Goal: Navigation & Orientation: Find specific page/section

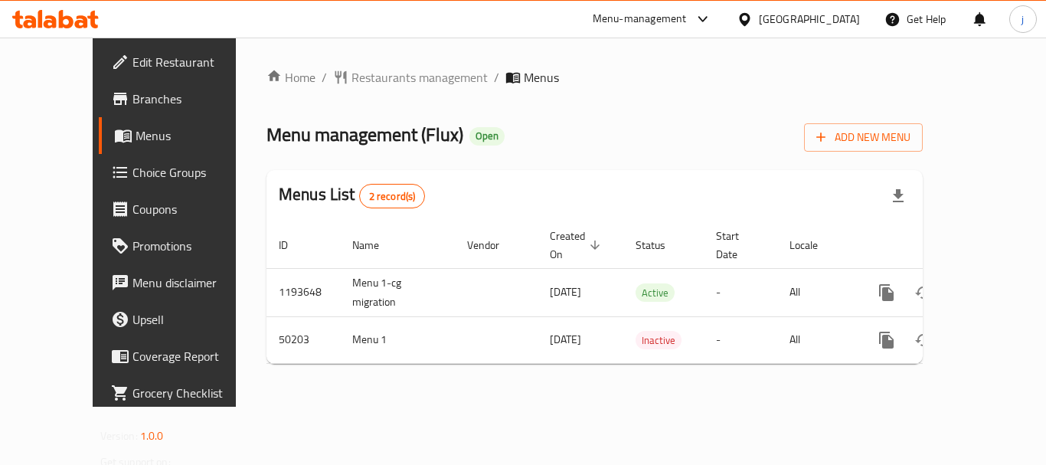
click at [353, 77] on span "Restaurants management" at bounding box center [419, 77] width 136 height 18
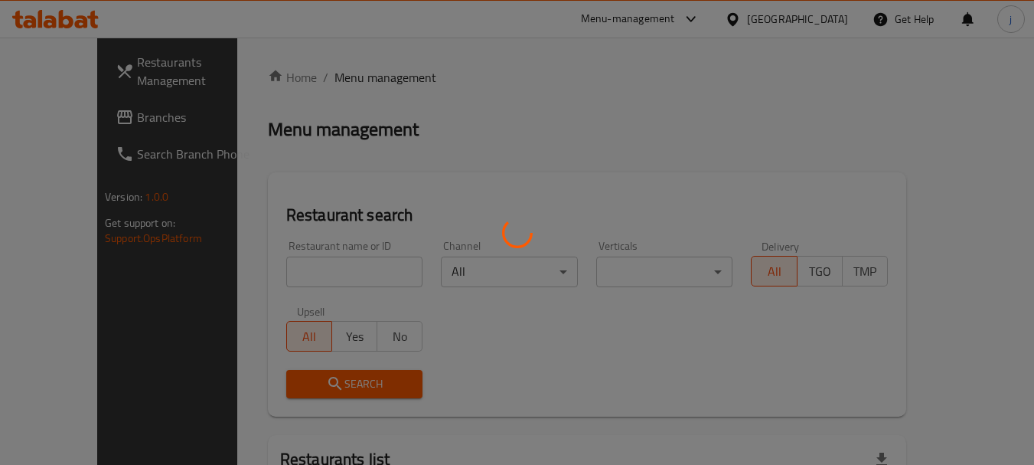
click at [46, 104] on div at bounding box center [517, 232] width 1034 height 465
click at [45, 115] on div at bounding box center [517, 232] width 1034 height 465
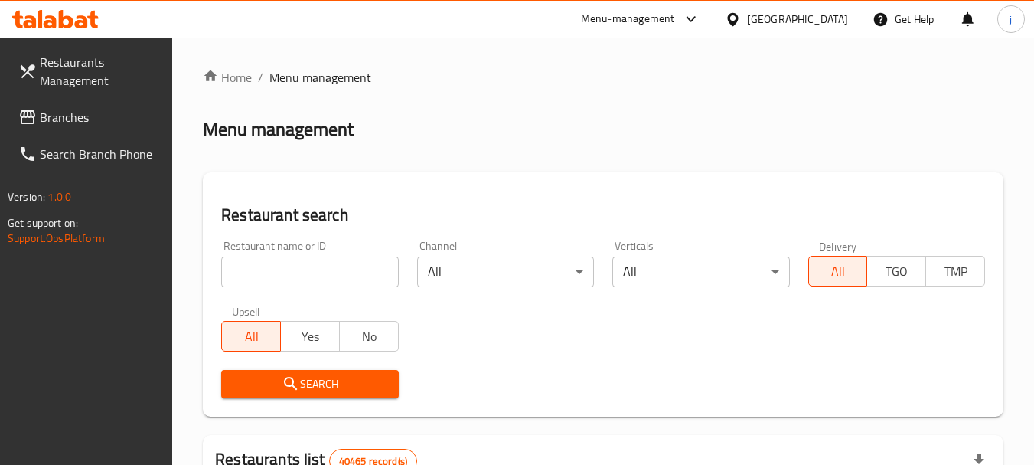
click at [45, 115] on span "Branches" at bounding box center [100, 117] width 121 height 18
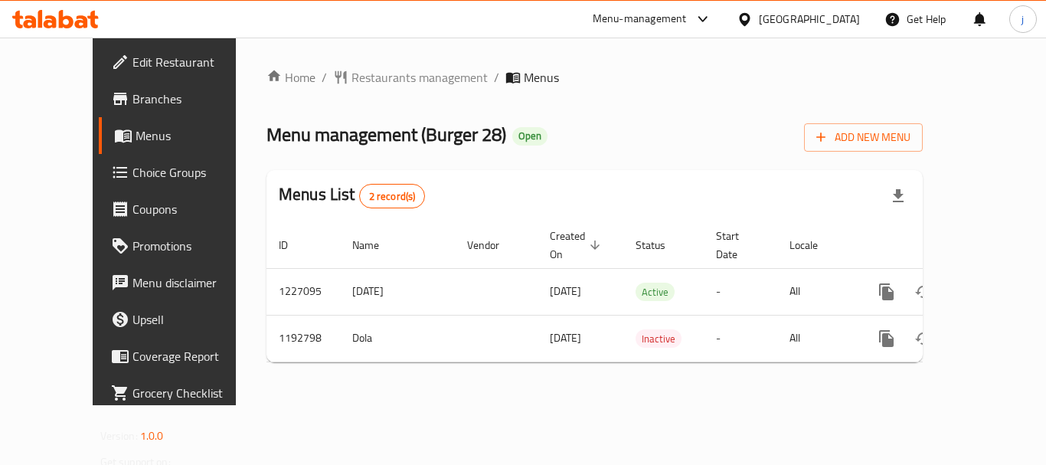
click at [754, 12] on div at bounding box center [747, 19] width 22 height 17
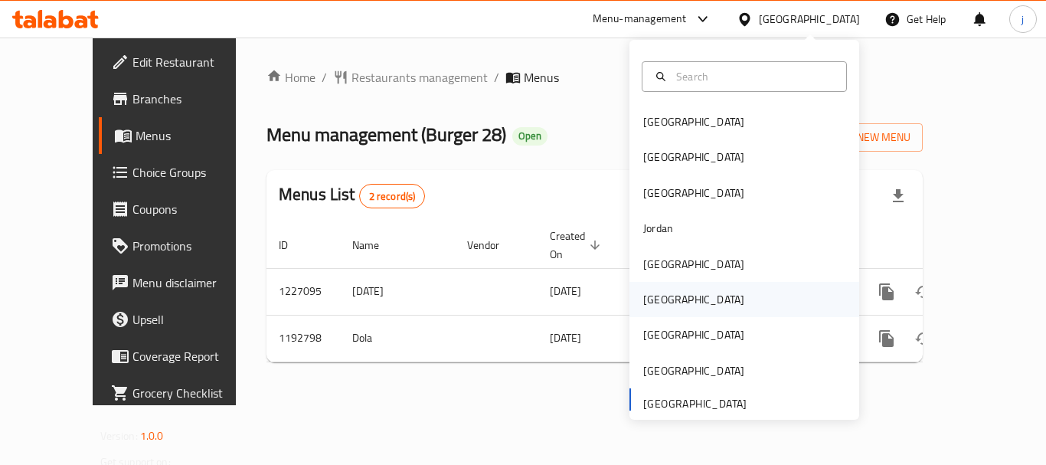
click at [651, 309] on div "Oman" at bounding box center [694, 299] width 126 height 35
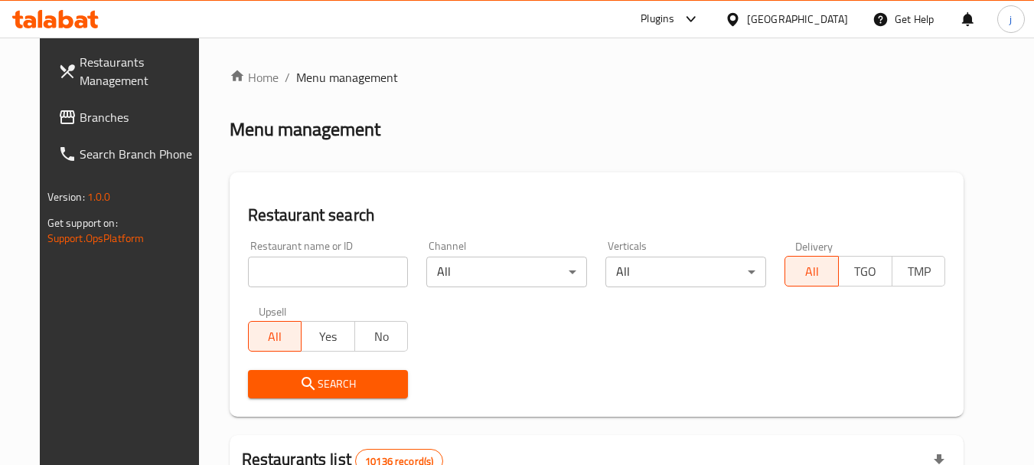
click at [100, 122] on span "Branches" at bounding box center [140, 117] width 121 height 18
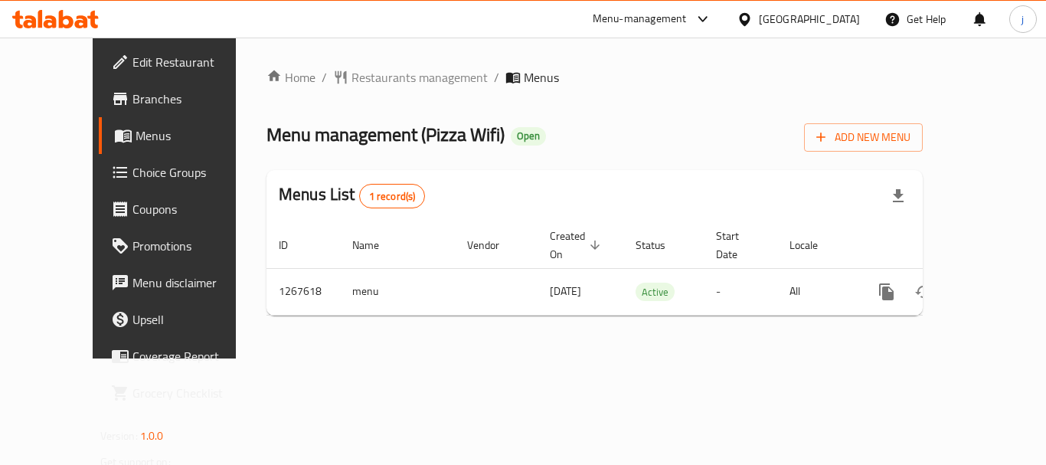
click at [759, 18] on div at bounding box center [747, 19] width 22 height 17
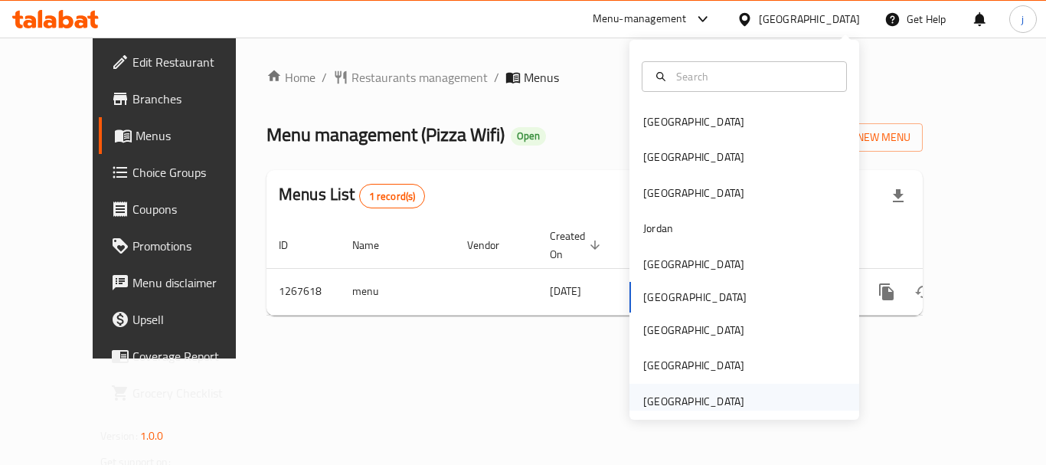
click at [691, 393] on div "[GEOGRAPHIC_DATA]" at bounding box center [693, 401] width 101 height 17
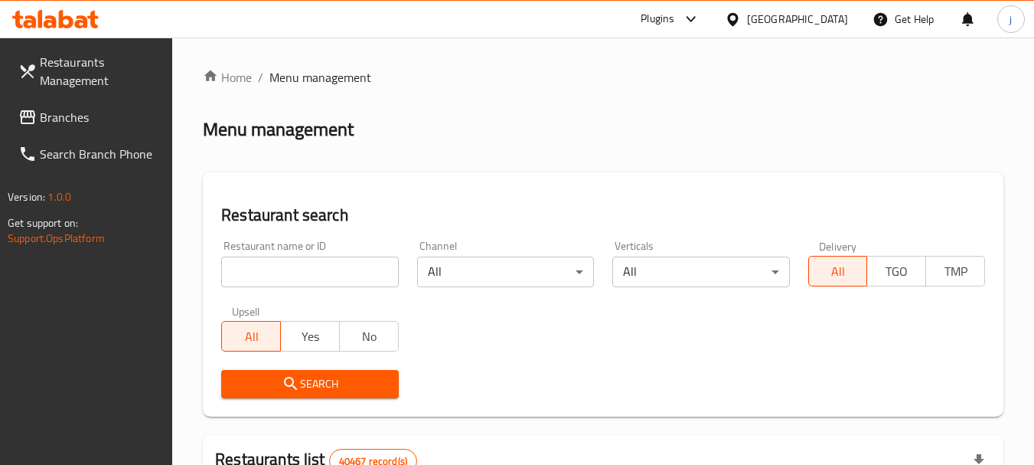
click at [83, 109] on span "Branches" at bounding box center [100, 117] width 121 height 18
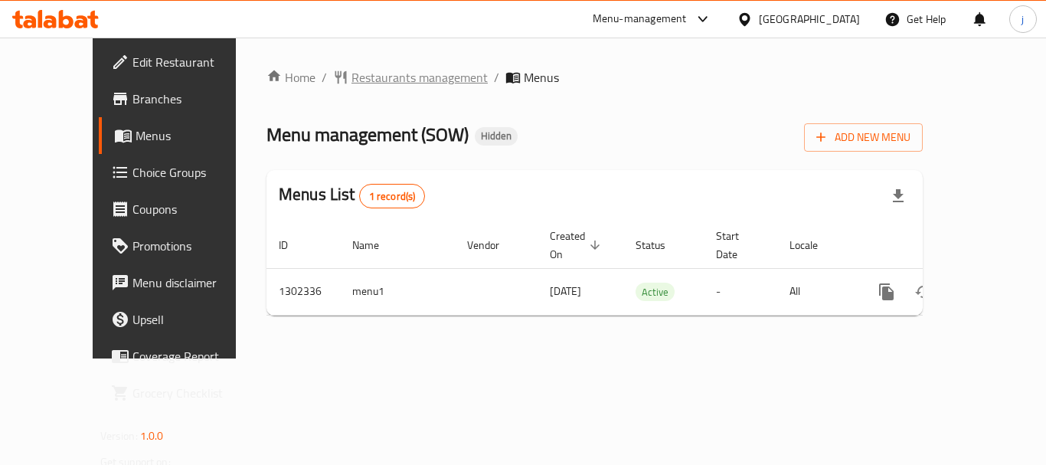
click at [351, 81] on span "Restaurants management" at bounding box center [419, 77] width 136 height 18
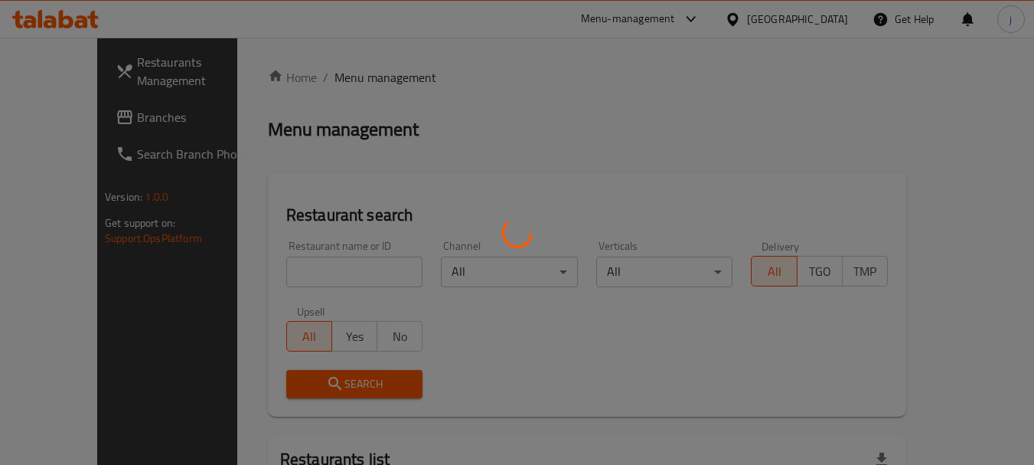
click at [40, 126] on div at bounding box center [517, 232] width 1034 height 465
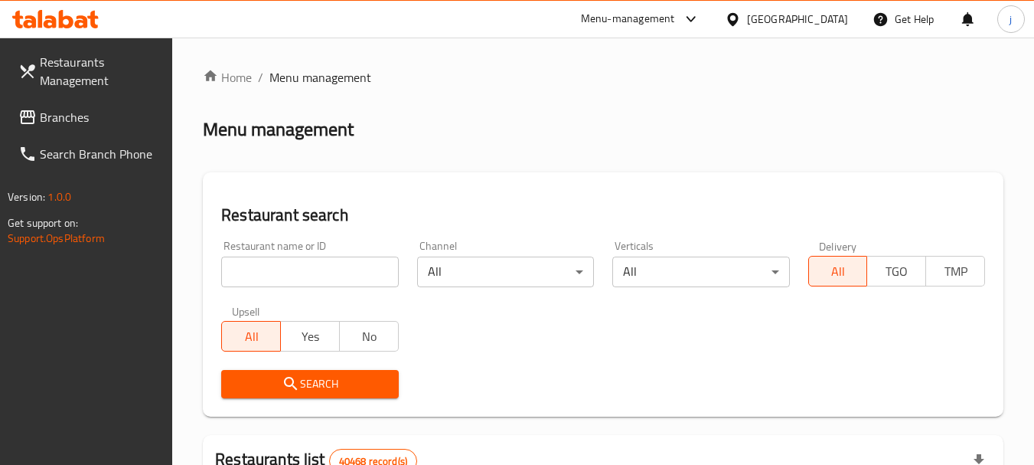
click at [51, 122] on span "Branches" at bounding box center [100, 117] width 121 height 18
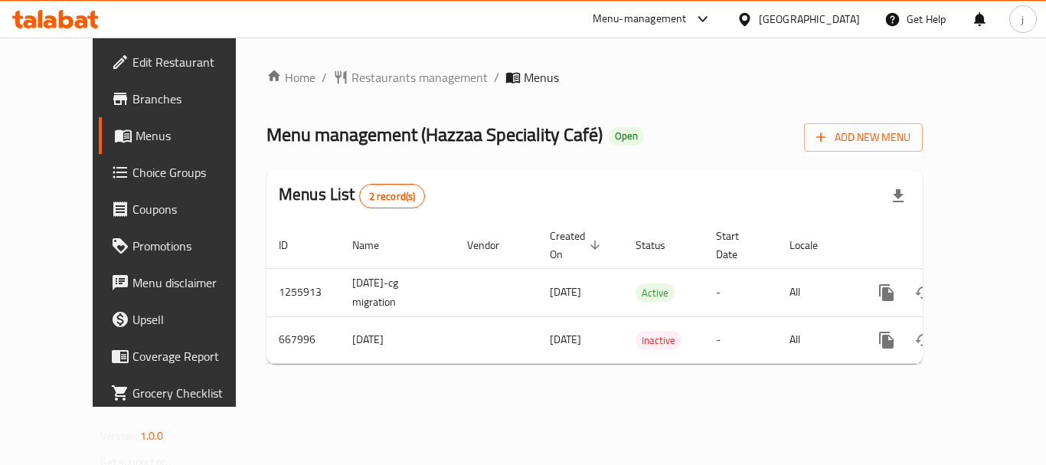
click at [787, 26] on div "United Arab Emirates" at bounding box center [809, 19] width 101 height 17
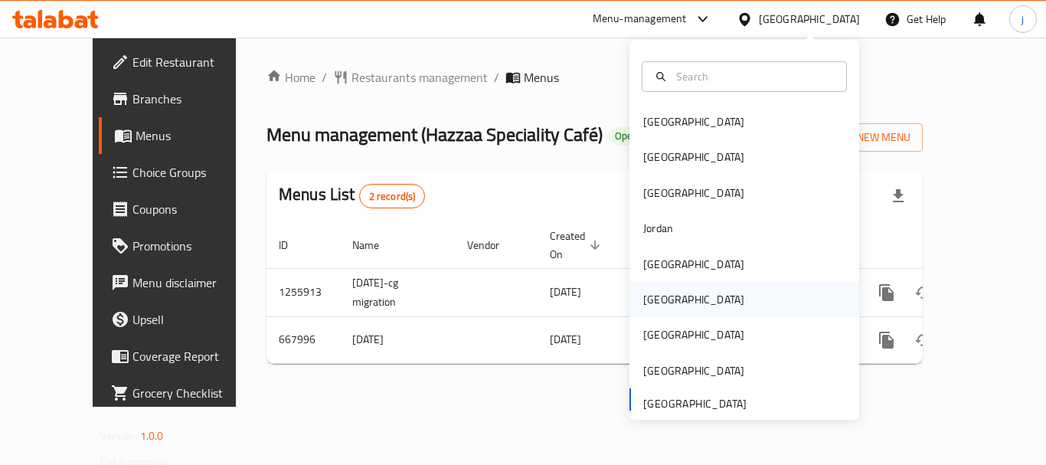
click at [653, 302] on div "Oman" at bounding box center [693, 299] width 101 height 17
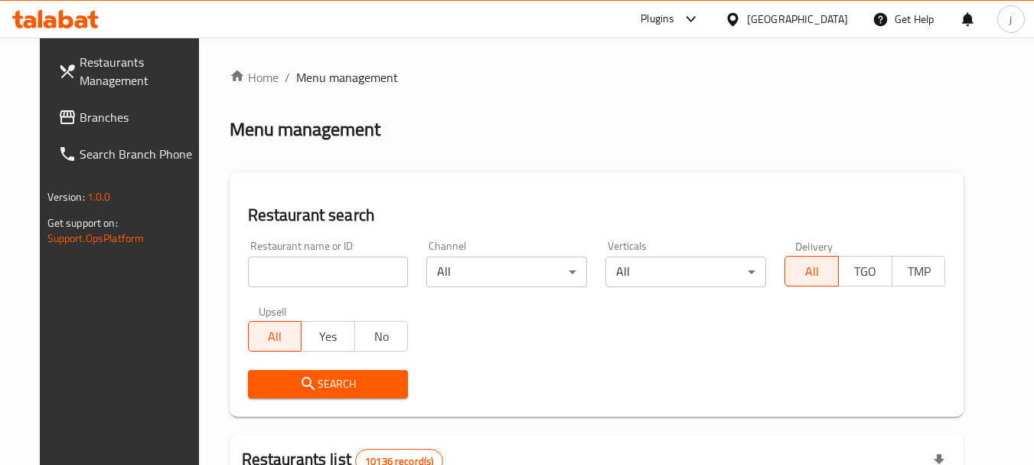
click at [80, 126] on span "Branches" at bounding box center [140, 117] width 121 height 18
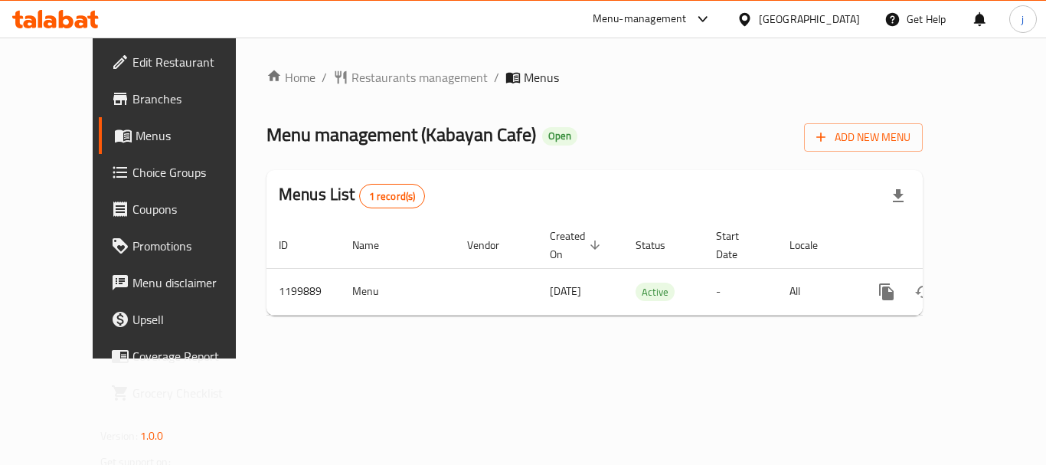
click at [749, 24] on icon at bounding box center [744, 18] width 11 height 13
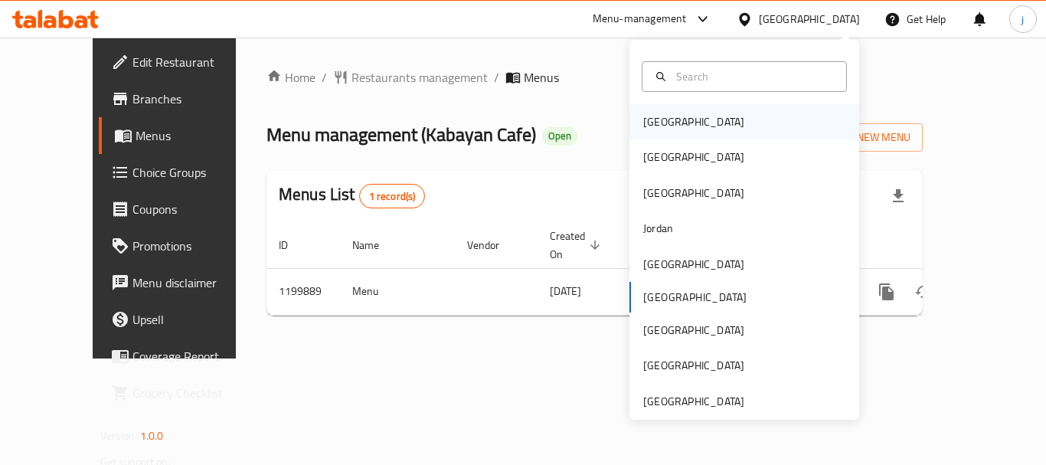
click at [673, 116] on div "[GEOGRAPHIC_DATA]" at bounding box center [694, 121] width 126 height 35
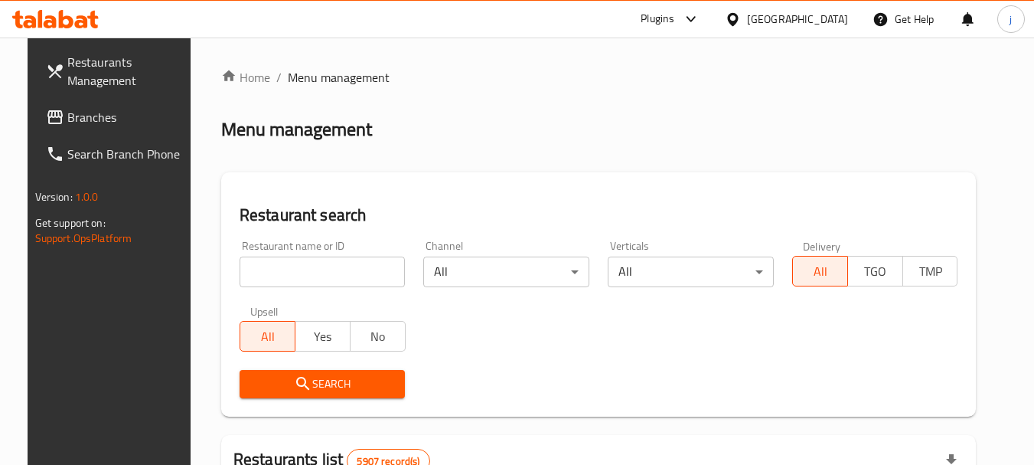
click at [99, 125] on span "Branches" at bounding box center [127, 117] width 121 height 18
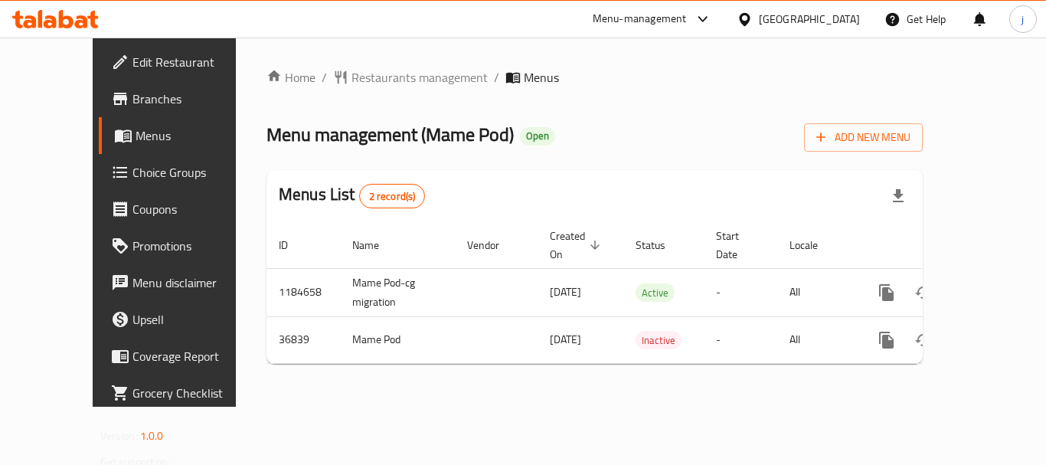
click at [833, 19] on div "[GEOGRAPHIC_DATA]" at bounding box center [809, 19] width 101 height 17
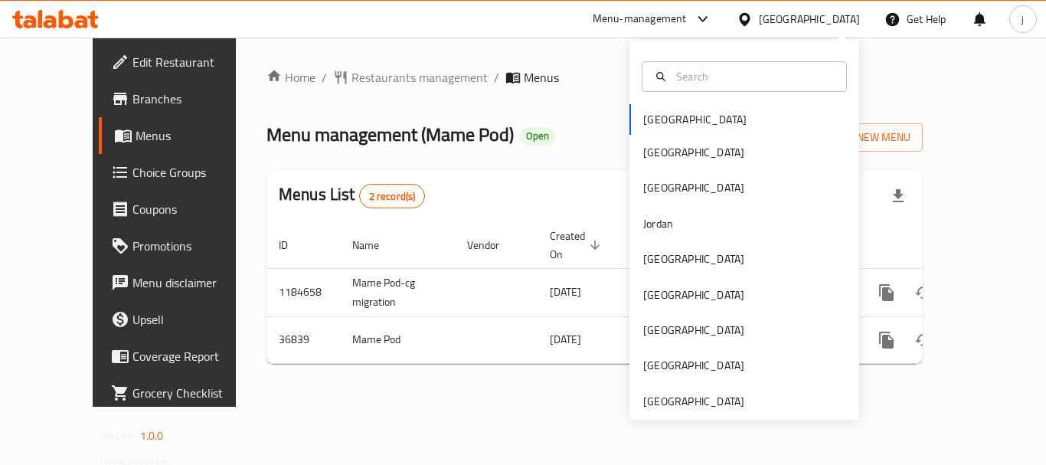
click at [692, 411] on div "Bahrain Egypt Iraq Jordan Kuwait Oman Qatar Saudi Arabia United Arab Emirates" at bounding box center [744, 230] width 230 height 380
click at [643, 396] on div "[GEOGRAPHIC_DATA]" at bounding box center [693, 401] width 101 height 17
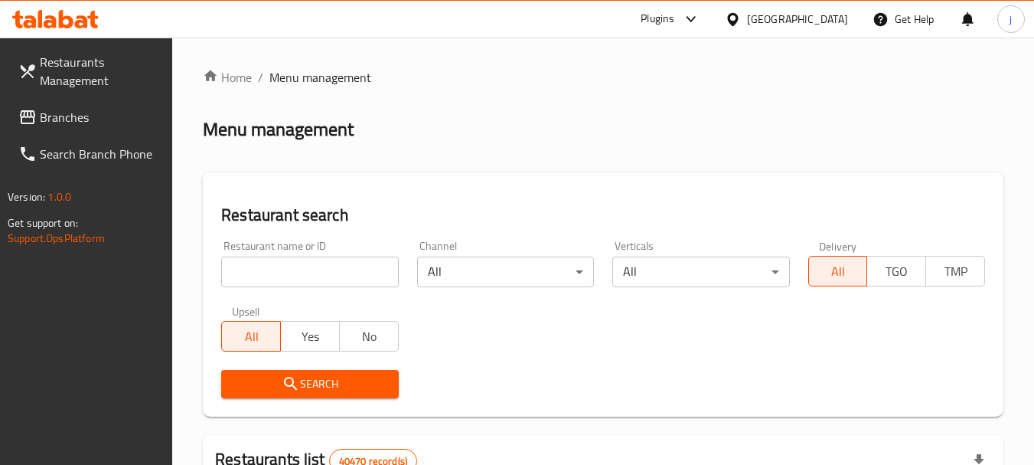
click at [82, 120] on span "Branches" at bounding box center [100, 117] width 121 height 18
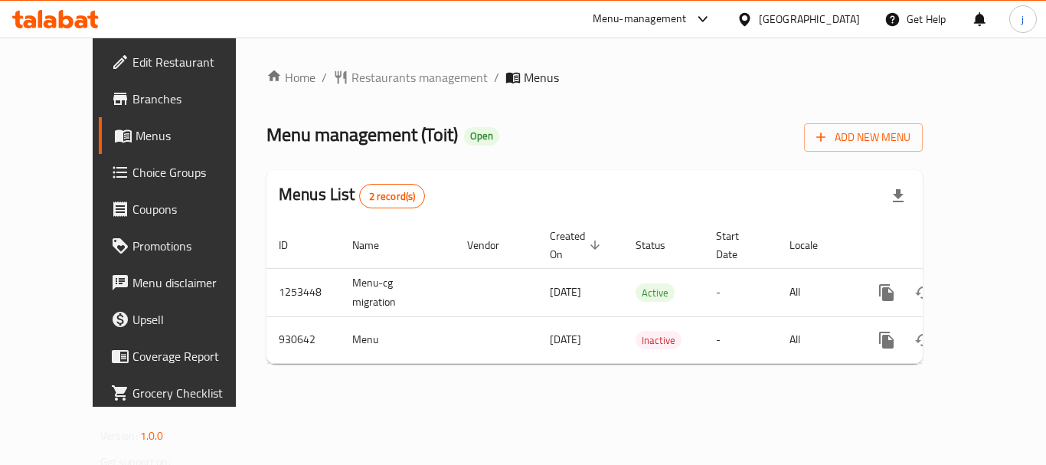
click at [811, 13] on div "United Arab Emirates" at bounding box center [809, 19] width 101 height 17
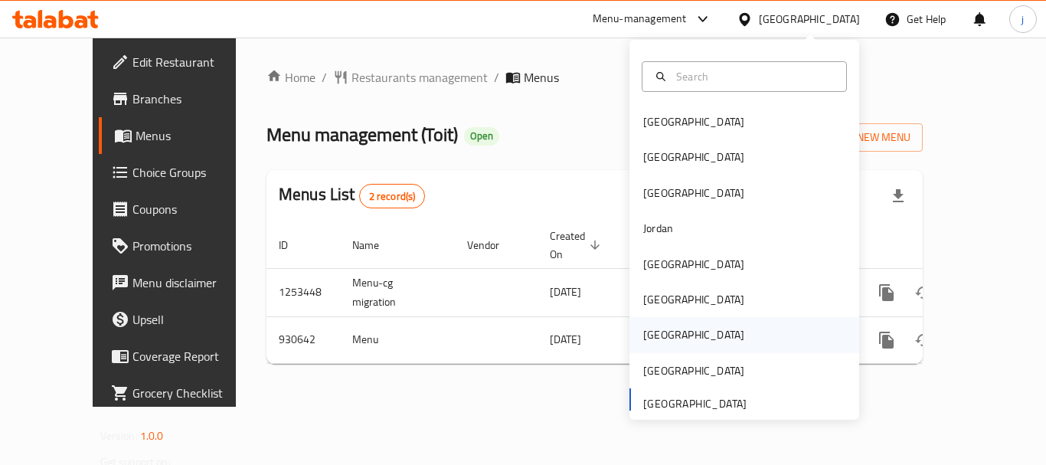
click at [653, 328] on div "[GEOGRAPHIC_DATA]" at bounding box center [693, 334] width 101 height 17
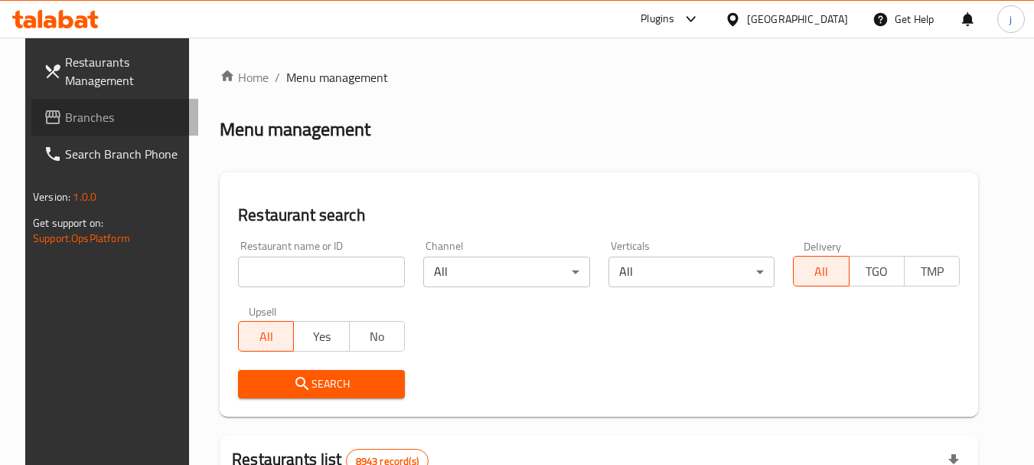
click at [74, 108] on span "Branches" at bounding box center [125, 117] width 121 height 18
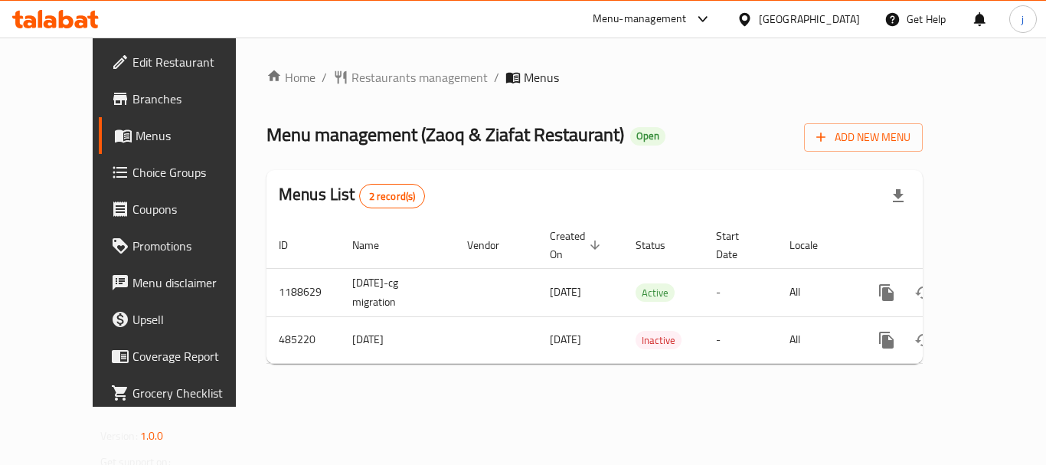
click at [752, 20] on icon at bounding box center [744, 19] width 16 height 16
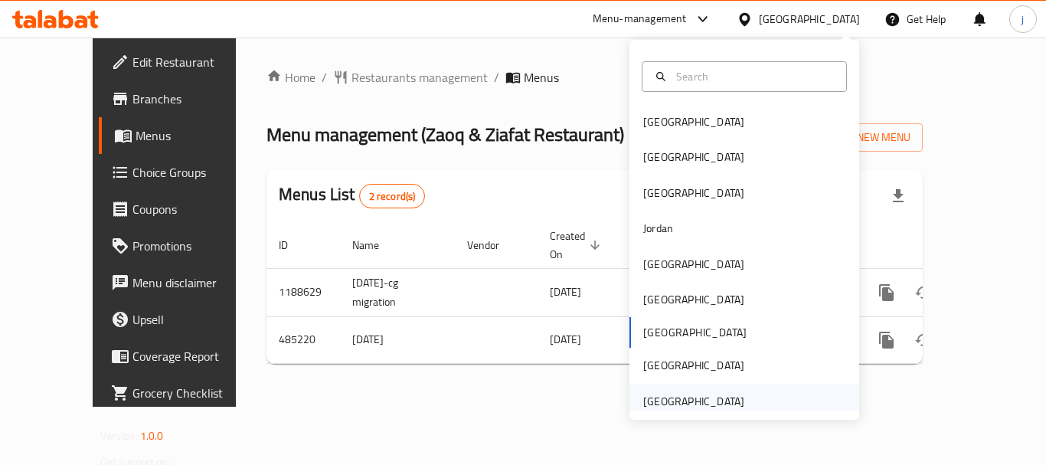
click at [667, 406] on div "United Arab Emirates" at bounding box center [694, 400] width 126 height 35
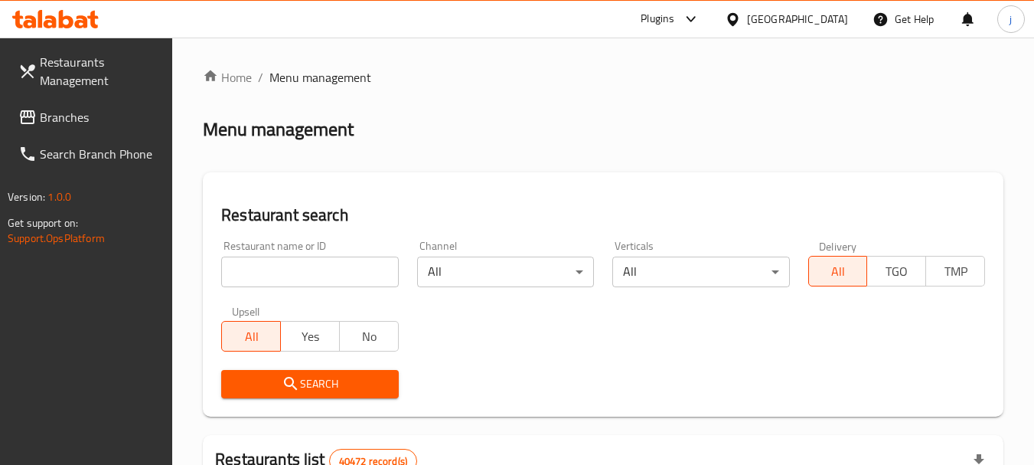
click at [45, 108] on span "Branches" at bounding box center [100, 117] width 121 height 18
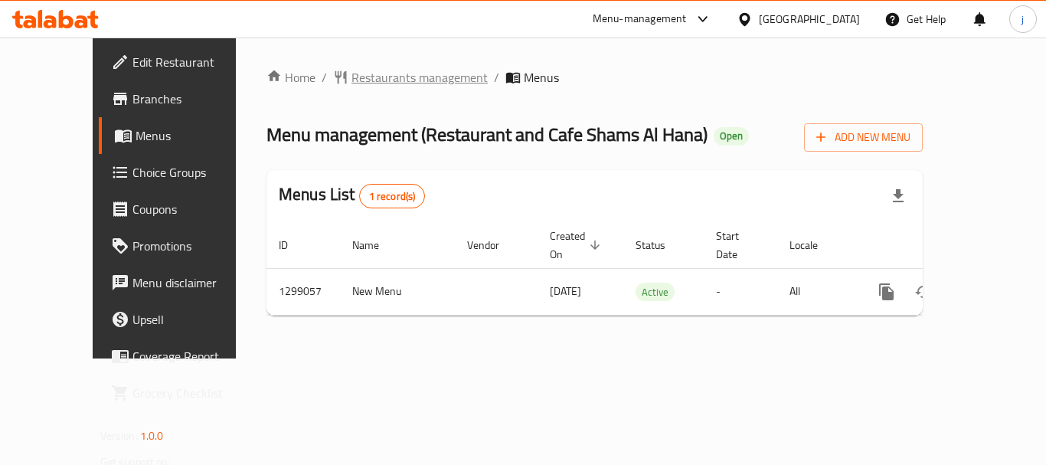
click at [371, 75] on span "Restaurants management" at bounding box center [419, 77] width 136 height 18
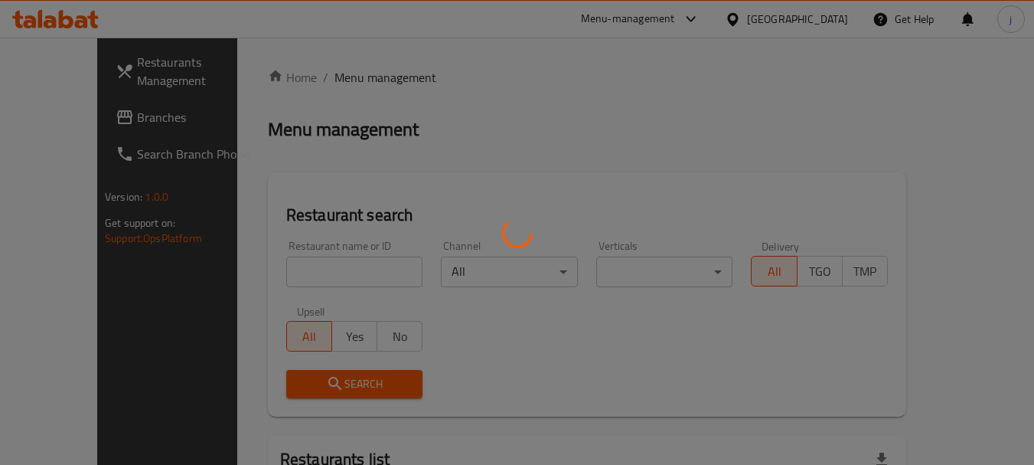
click at [47, 119] on div at bounding box center [517, 232] width 1034 height 465
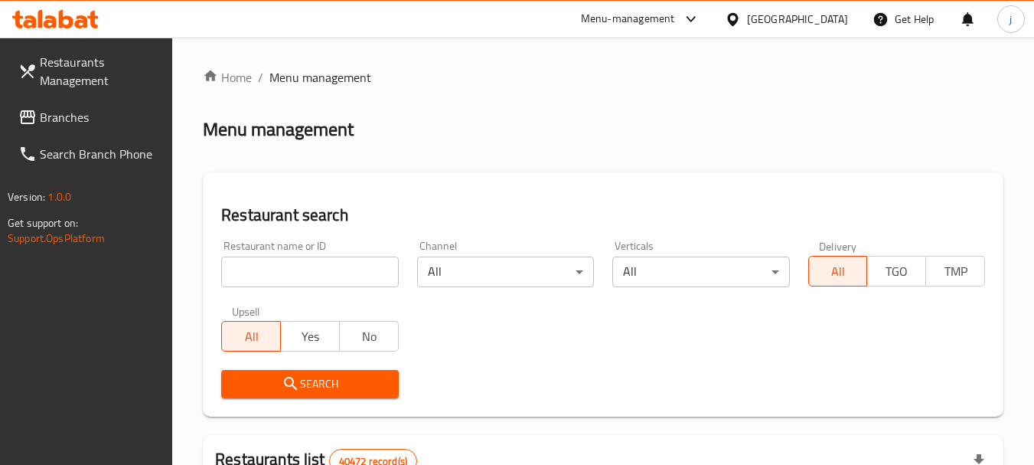
click at [73, 120] on span "Branches" at bounding box center [100, 117] width 121 height 18
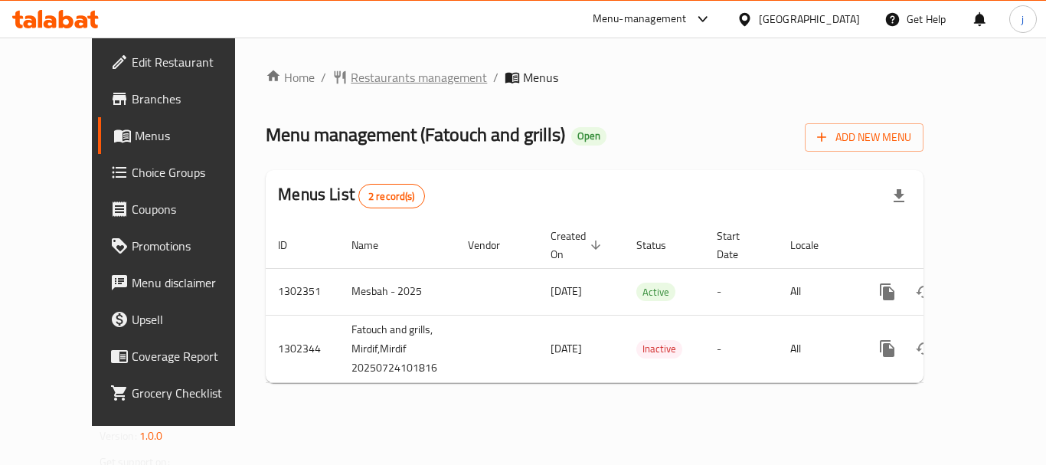
click at [351, 73] on span "Restaurants management" at bounding box center [419, 77] width 136 height 18
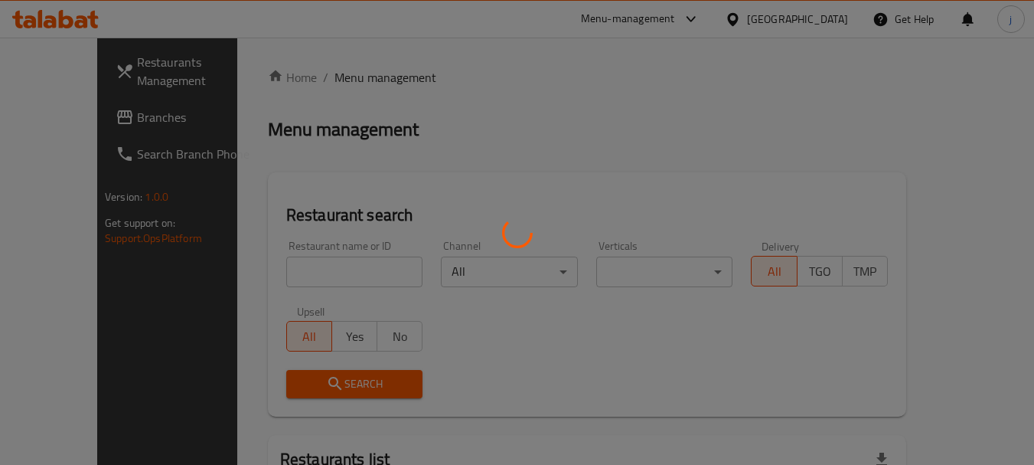
click at [51, 113] on div at bounding box center [517, 232] width 1034 height 465
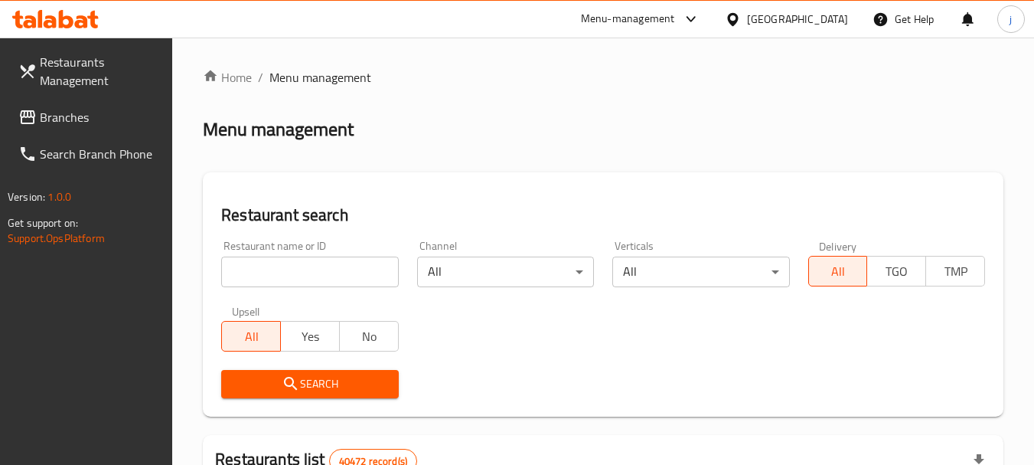
click at [51, 113] on span "Branches" at bounding box center [100, 117] width 121 height 18
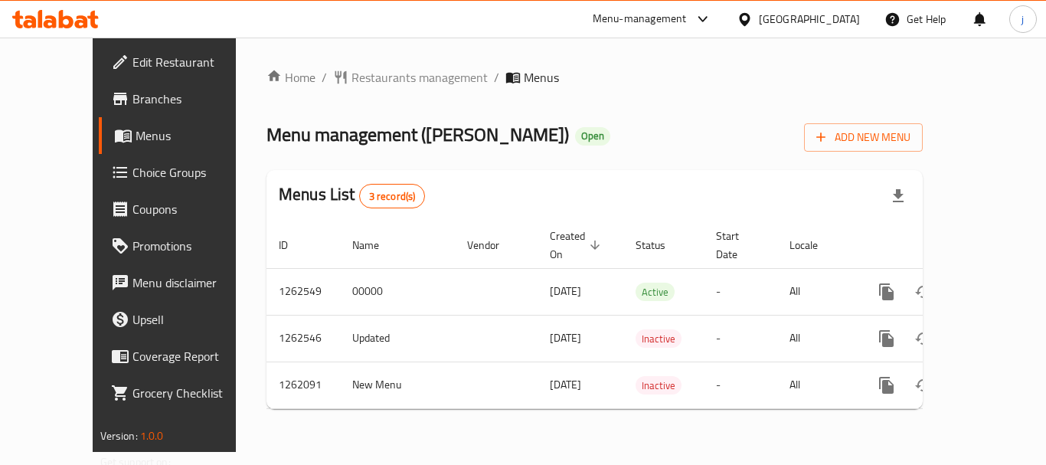
click at [784, 31] on div "[GEOGRAPHIC_DATA]" at bounding box center [798, 19] width 148 height 37
click at [767, 24] on div "United Arab Emirates" at bounding box center [809, 19] width 101 height 17
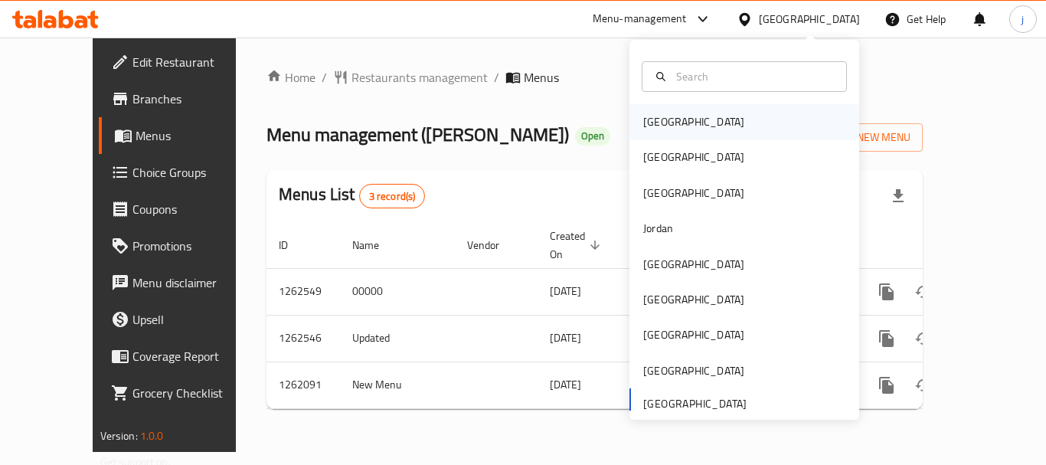
click at [657, 129] on div "[GEOGRAPHIC_DATA]" at bounding box center [693, 121] width 101 height 17
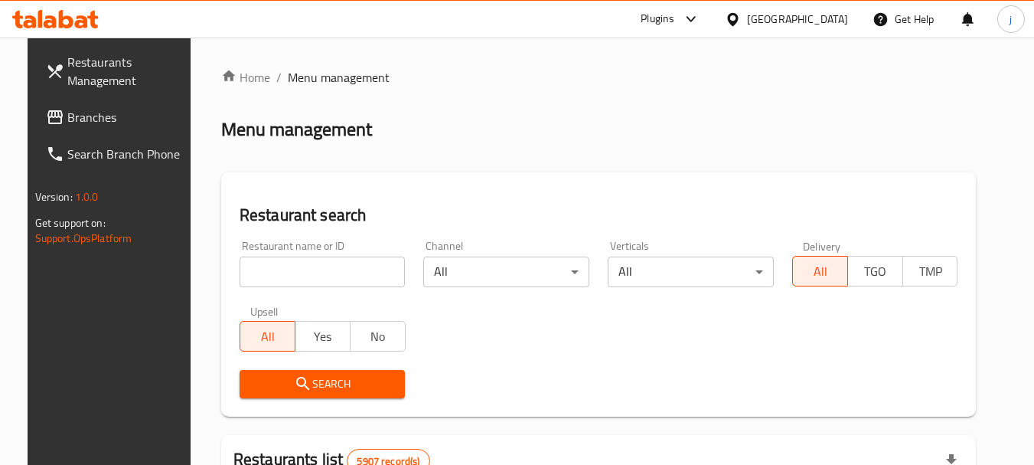
click at [126, 121] on span "Branches" at bounding box center [127, 117] width 121 height 18
